Goal: Information Seeking & Learning: Check status

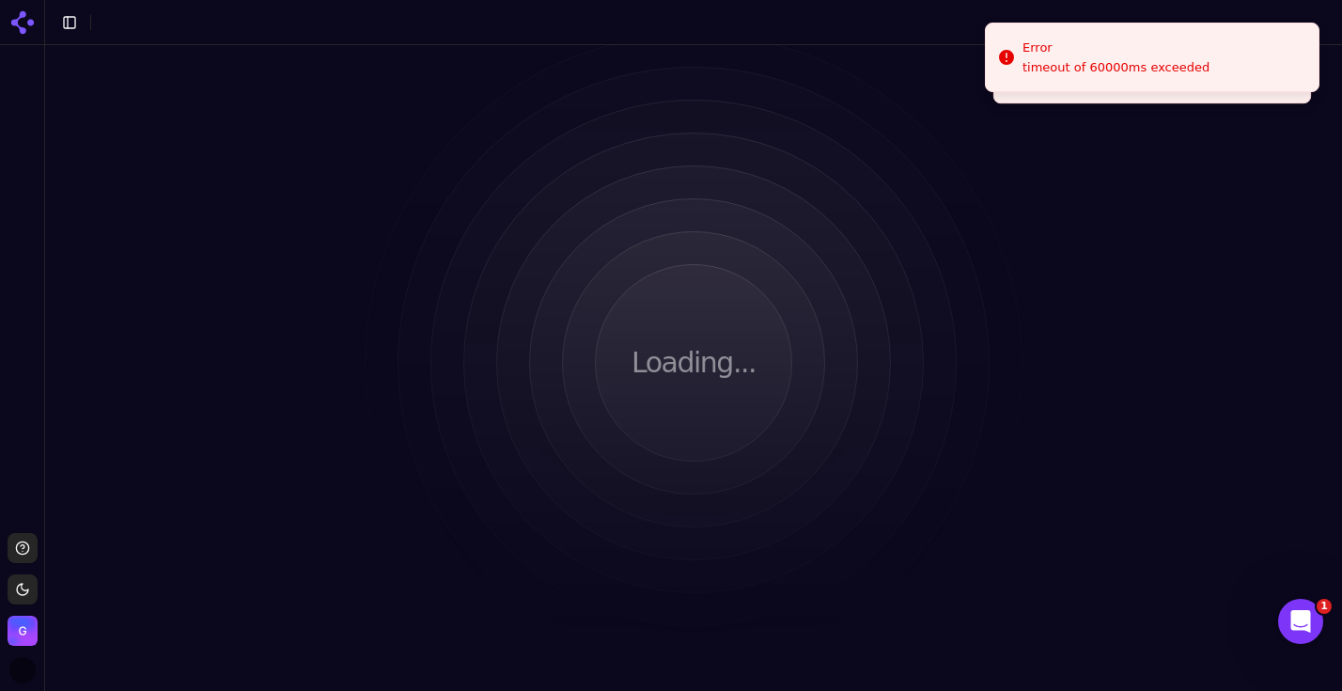
click at [26, 18] on icon at bounding box center [23, 23] width 30 height 30
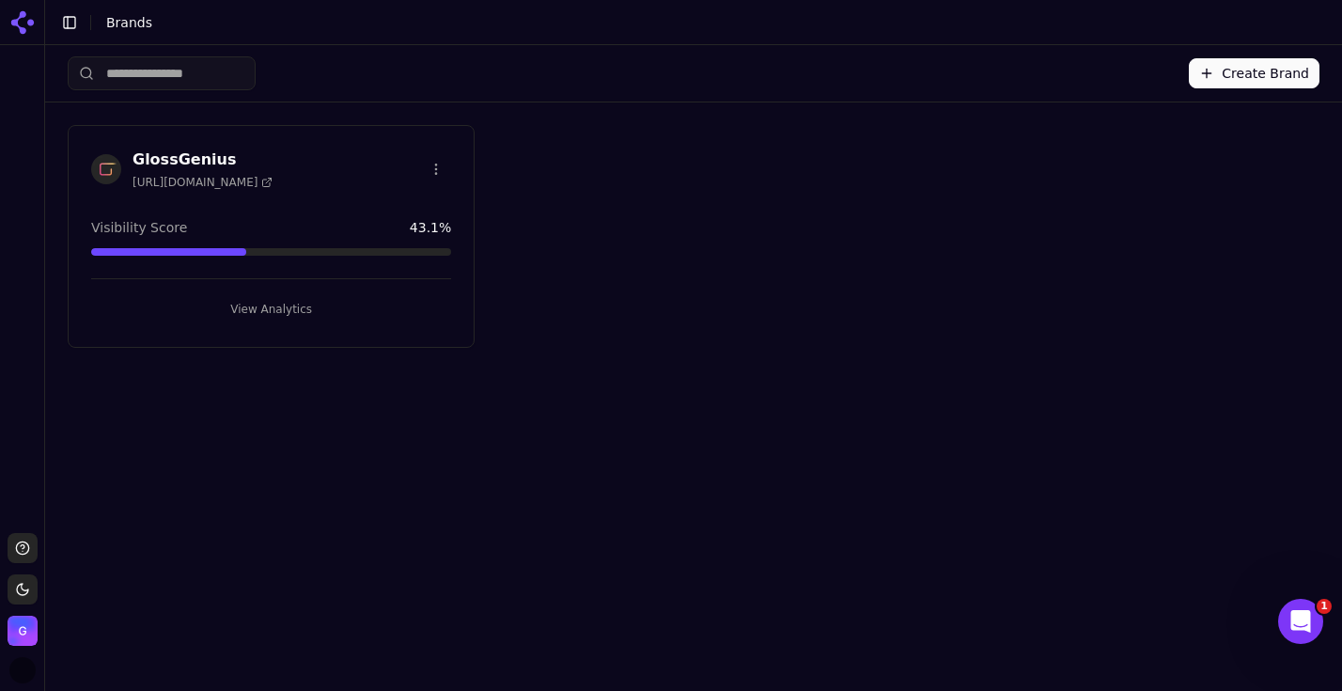
click at [243, 308] on button "View Analytics" at bounding box center [271, 309] width 360 height 30
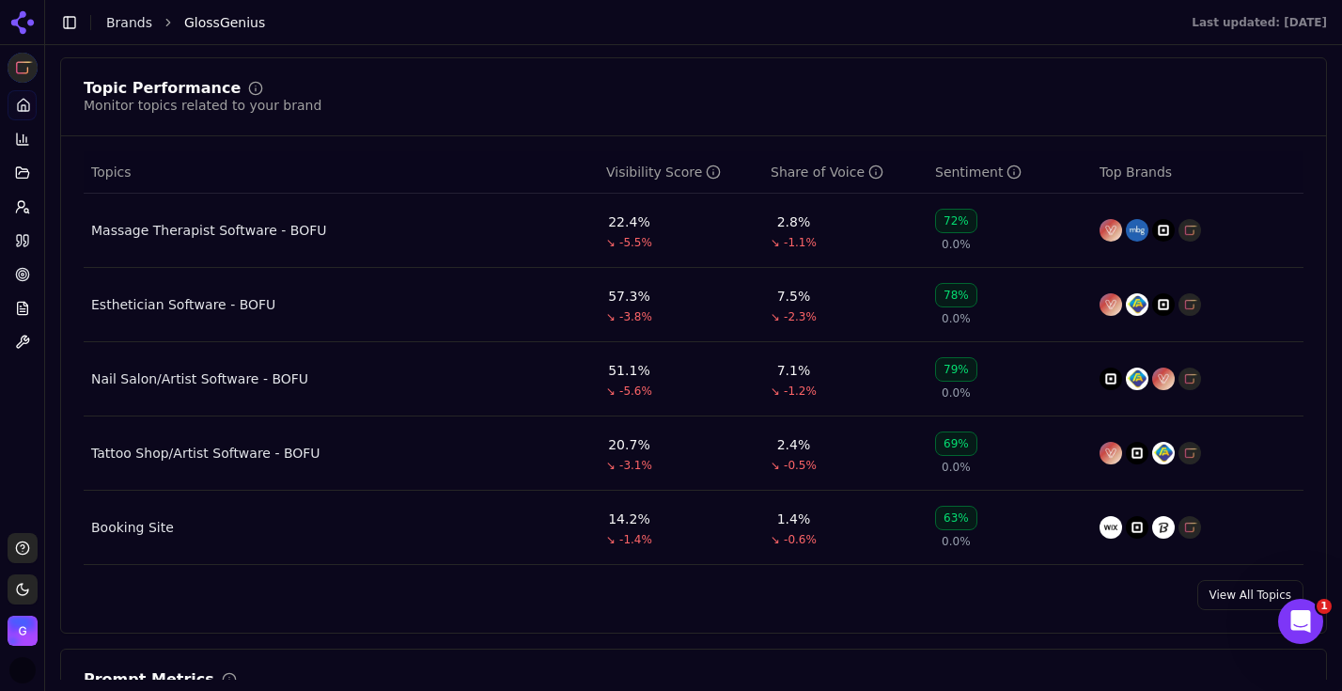
scroll to position [789, 0]
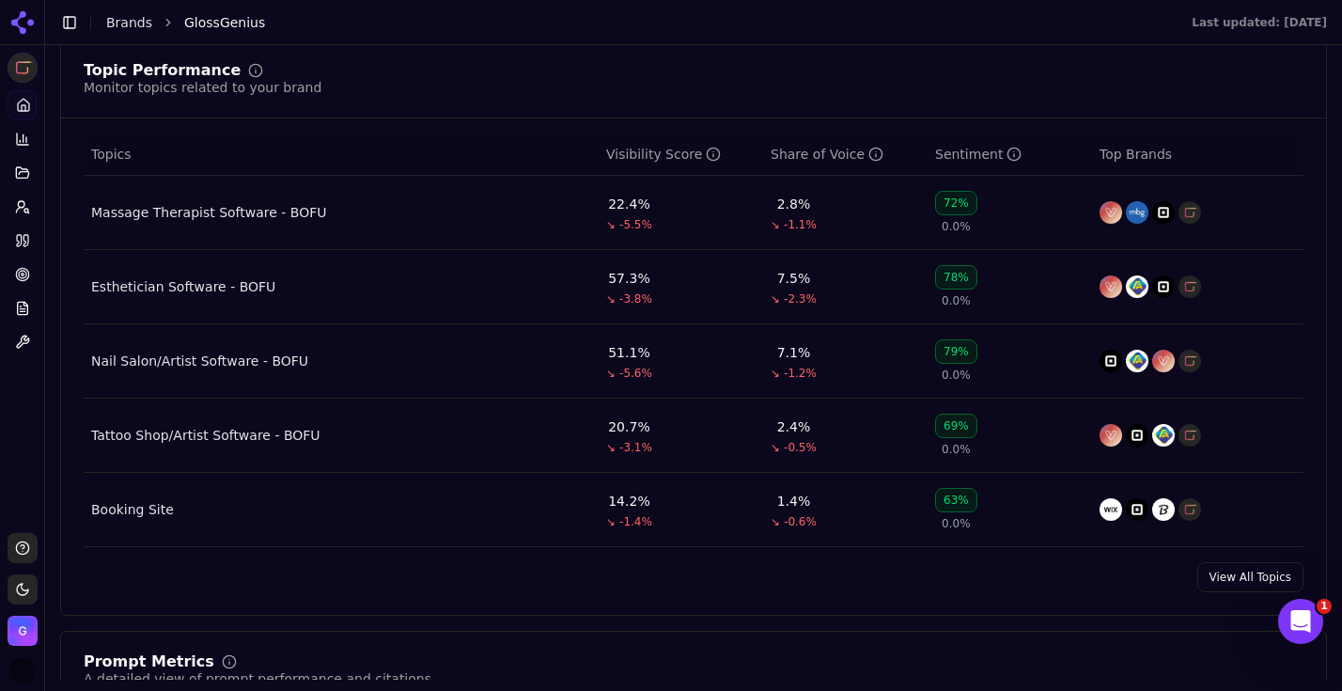
click at [1246, 583] on link "View All Topics" at bounding box center [1250, 577] width 106 height 30
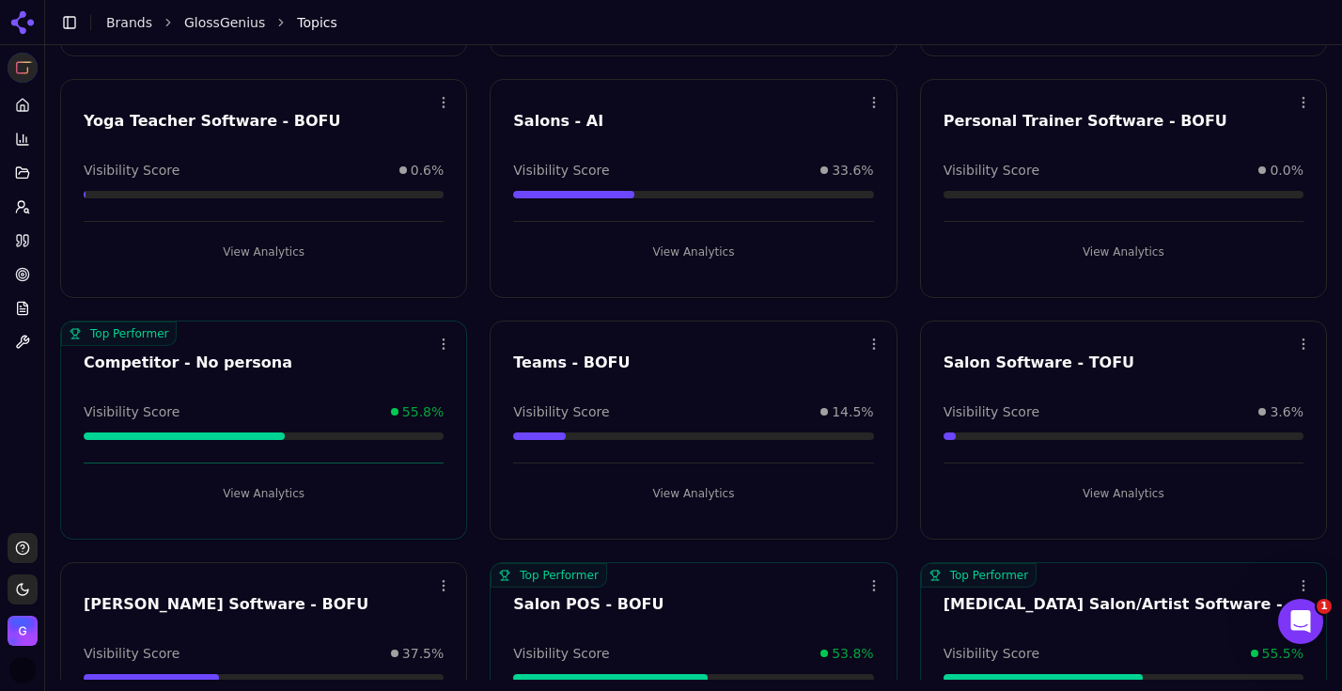
scroll to position [1536, 0]
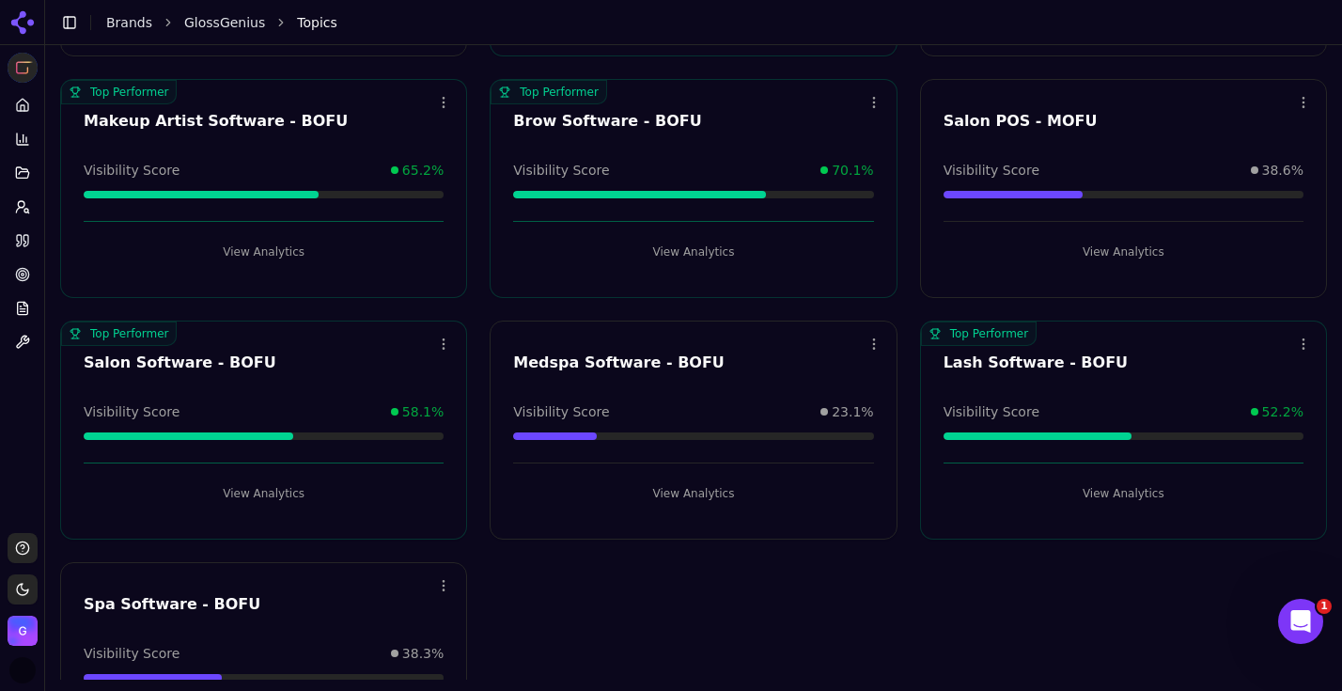
click at [278, 490] on button "View Analytics" at bounding box center [264, 493] width 360 height 30
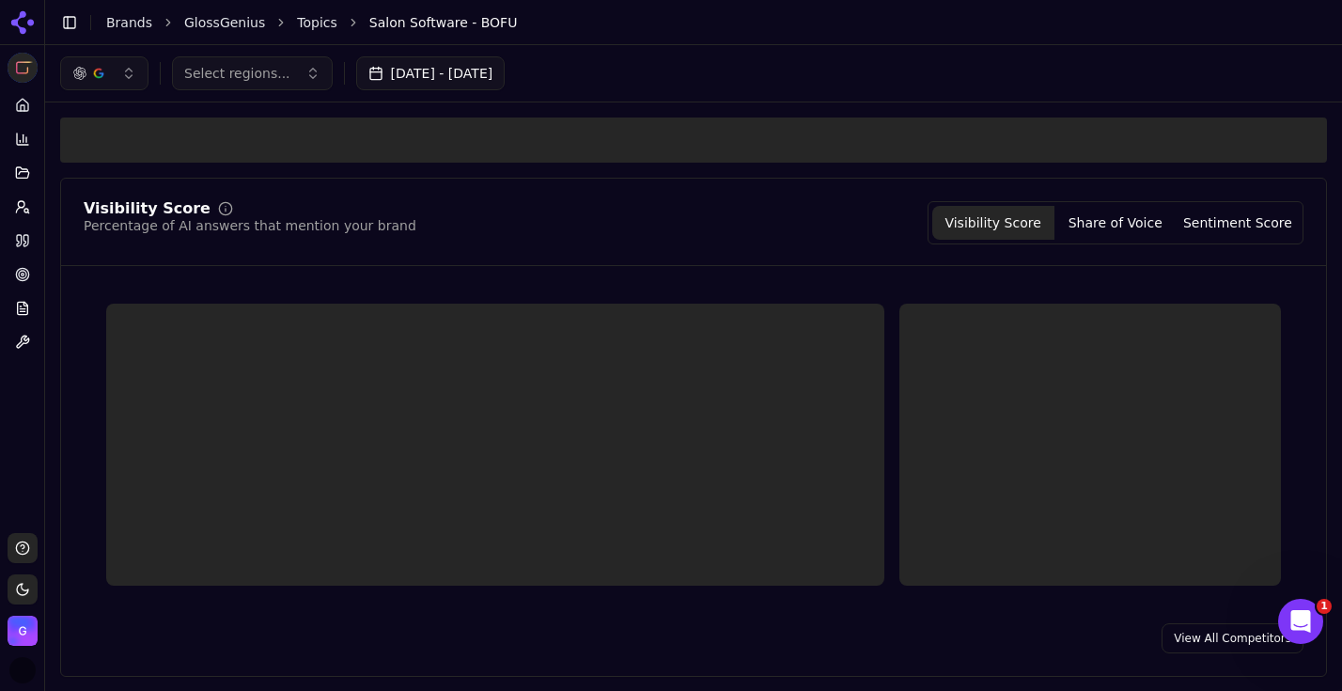
click at [124, 71] on button "button" at bounding box center [104, 73] width 88 height 34
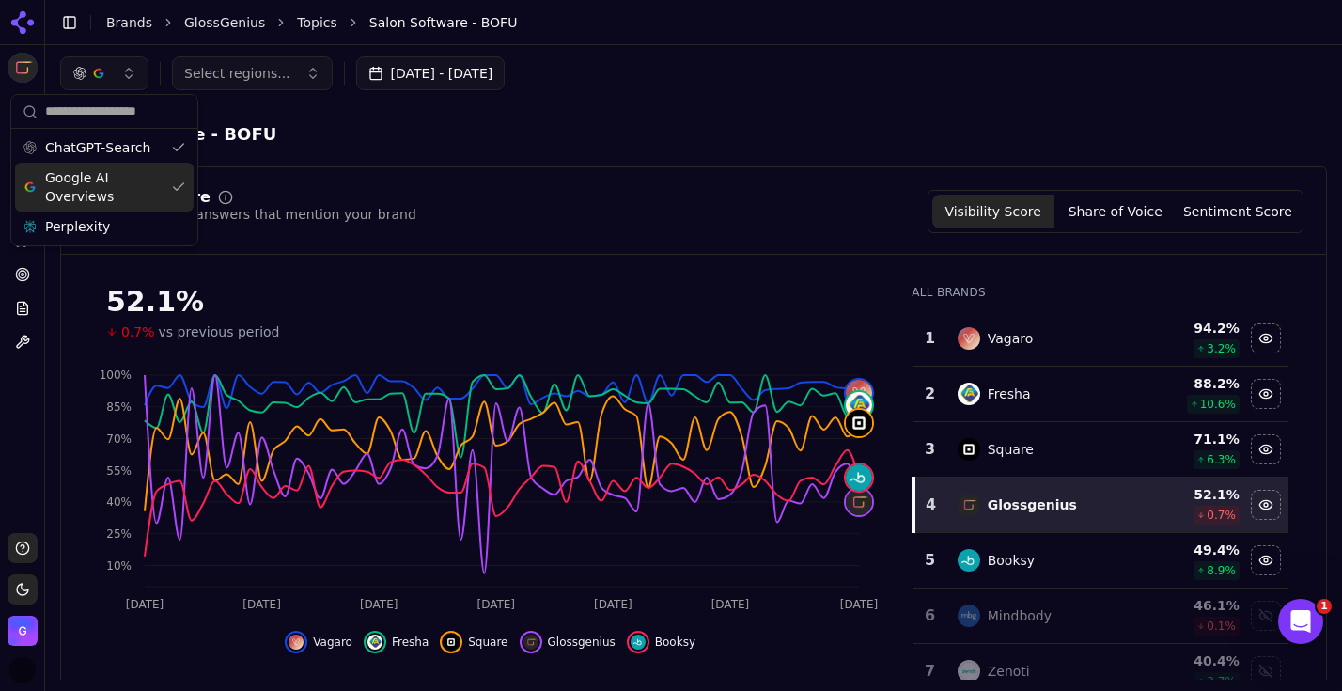
click at [114, 187] on span "Google AI Overviews" at bounding box center [104, 187] width 118 height 38
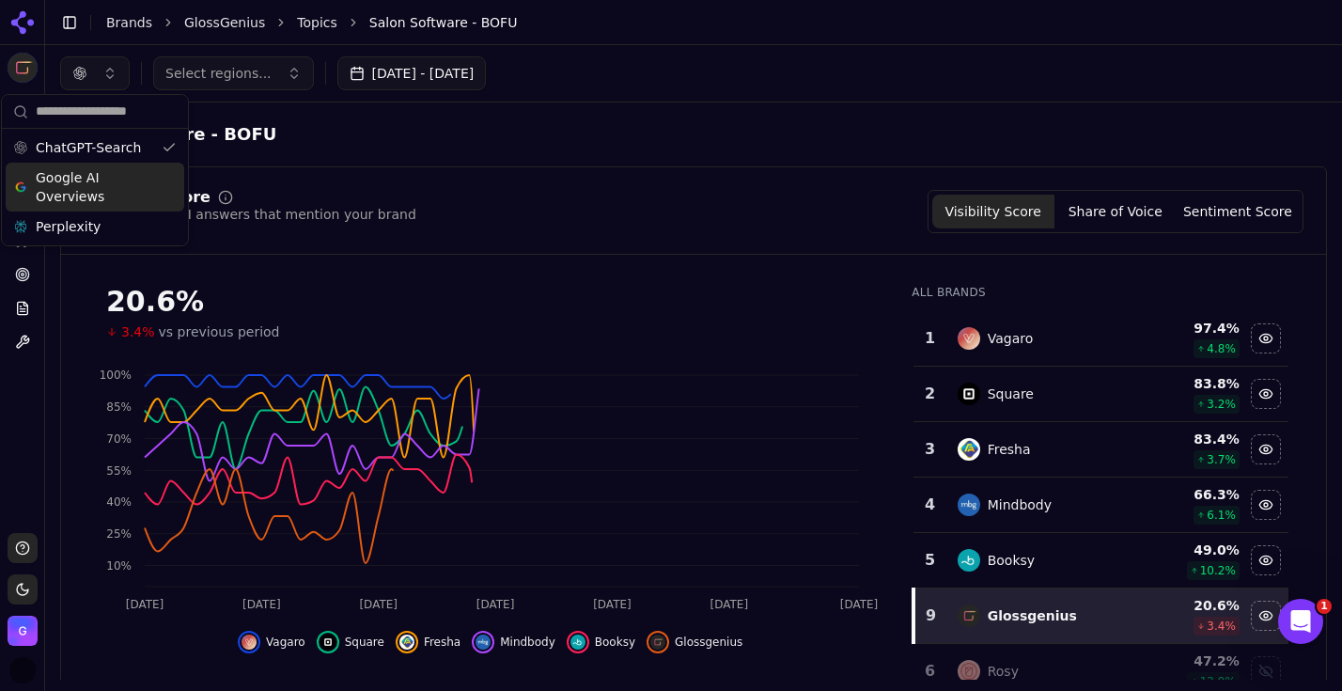
click at [682, 67] on div "Select regions... [DATE] - [DATE]" at bounding box center [693, 73] width 1267 height 34
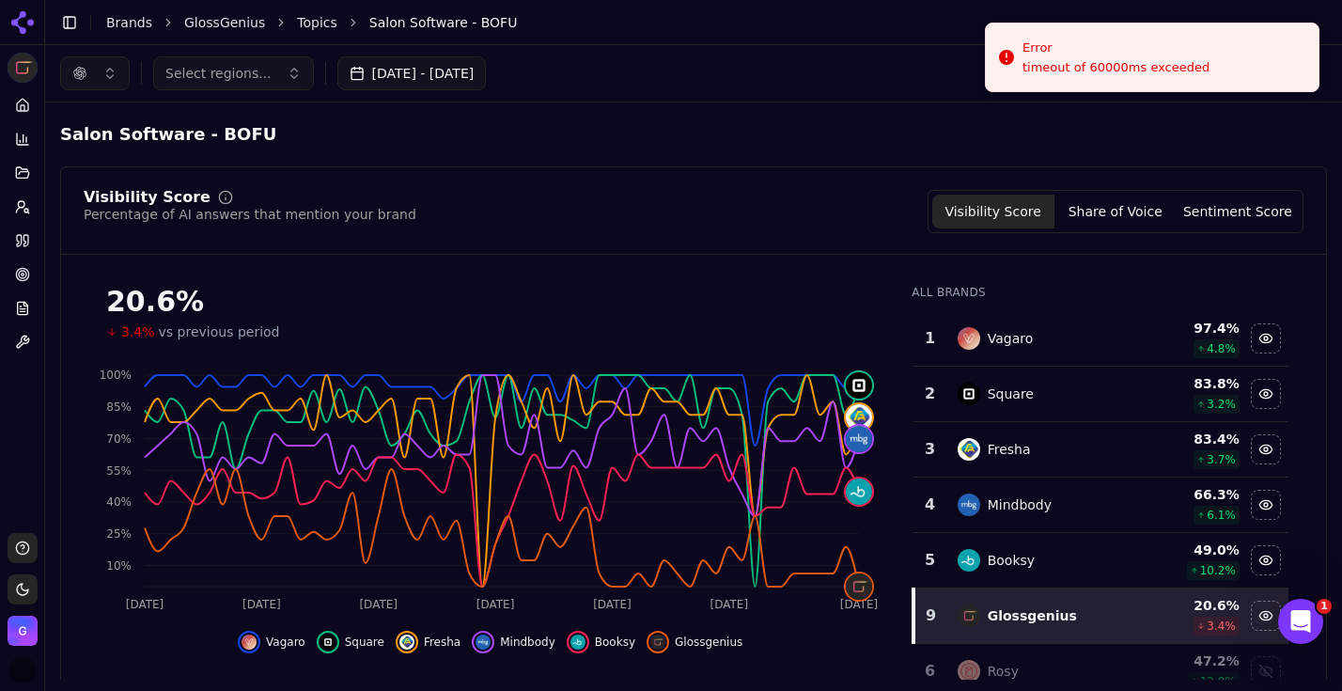
click at [106, 72] on button "button" at bounding box center [95, 73] width 70 height 34
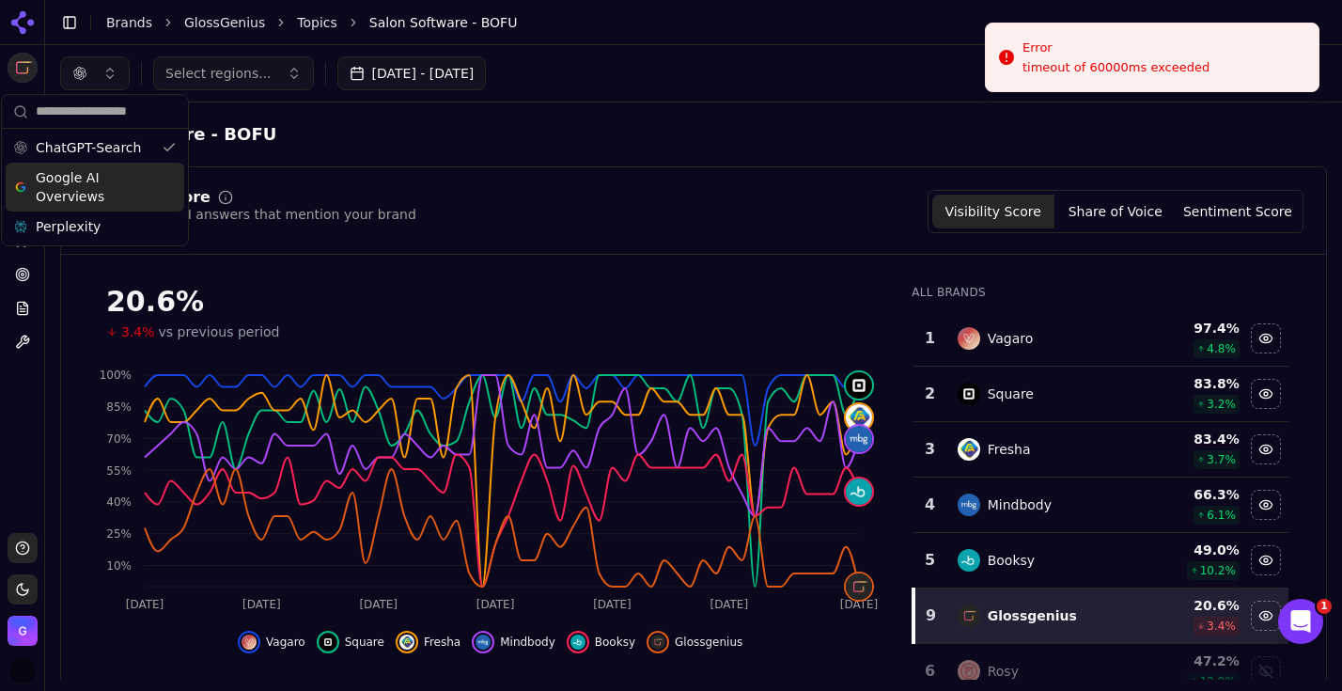
click at [101, 177] on span "Google AI Overviews" at bounding box center [95, 187] width 118 height 38
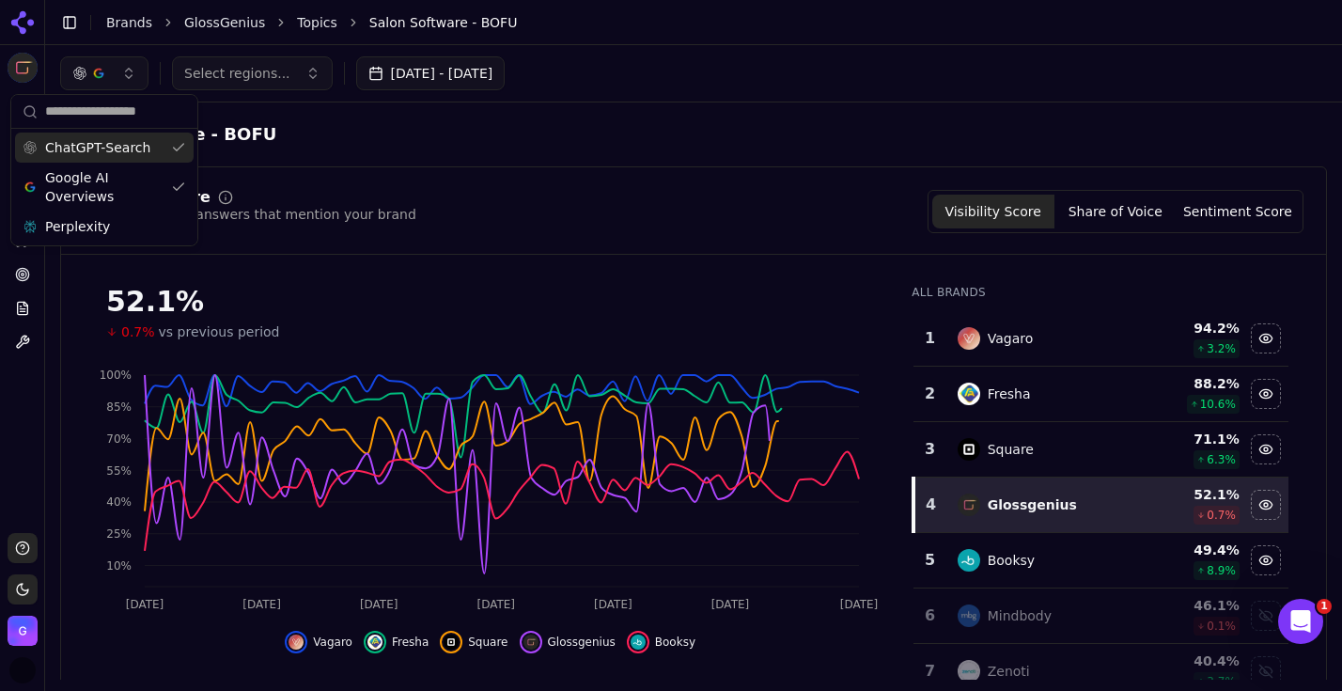
click at [119, 148] on span "ChatGPT-Search" at bounding box center [97, 147] width 105 height 19
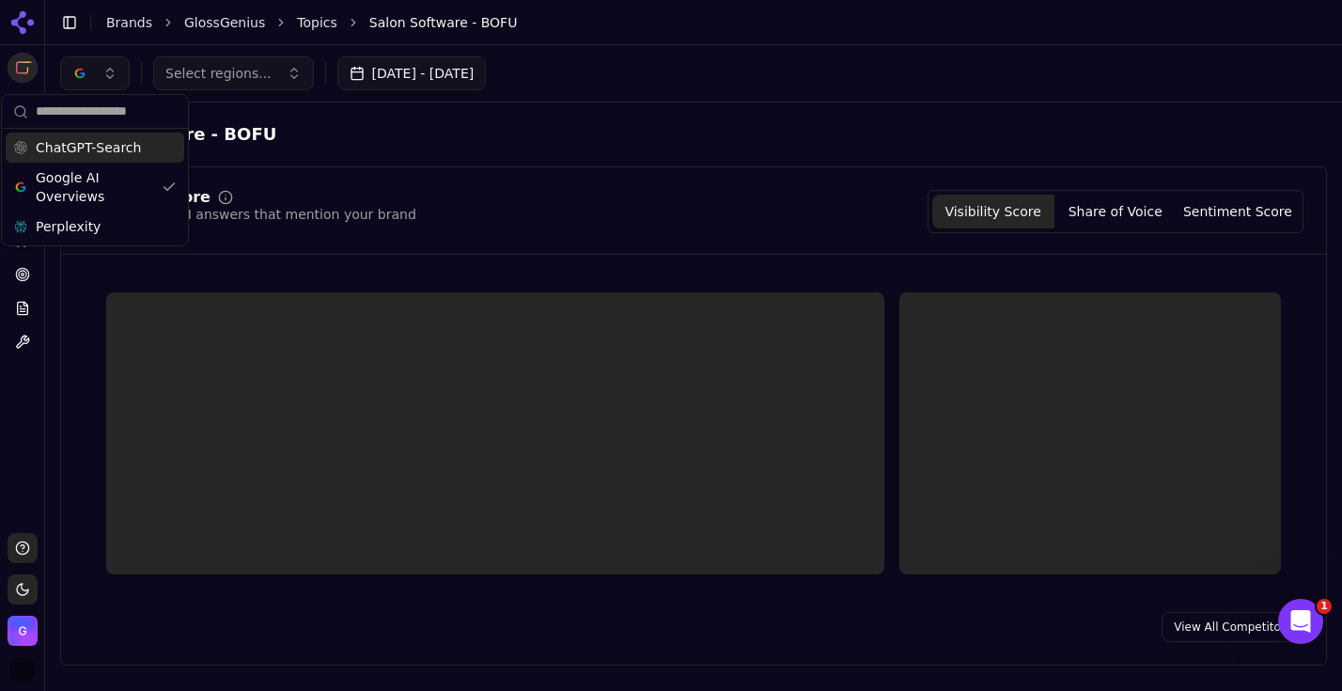
click at [641, 55] on div "Select regions... [DATE] - [DATE]" at bounding box center [693, 73] width 1297 height 56
